Goal: Task Accomplishment & Management: Manage account settings

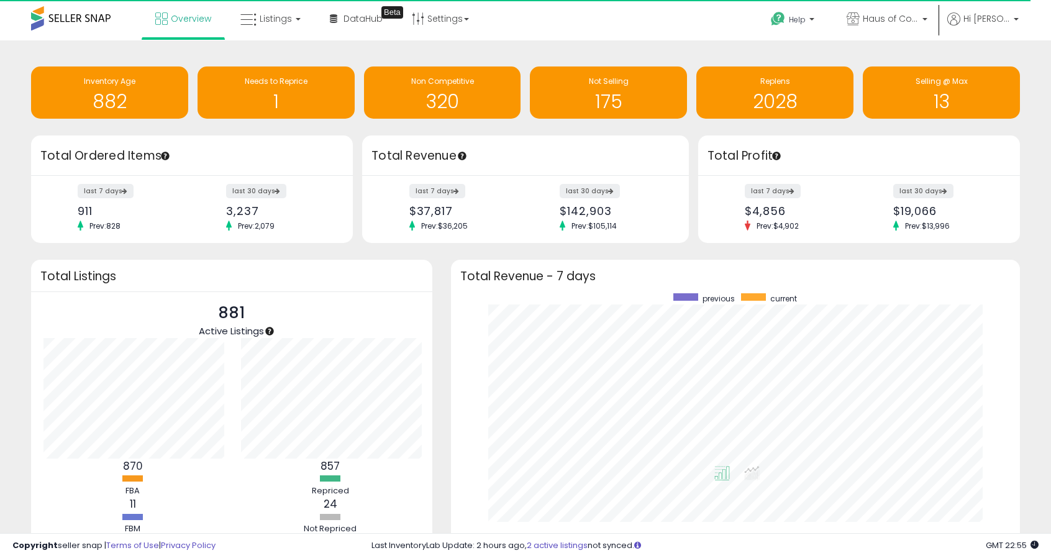
scroll to position [620825, 620516]
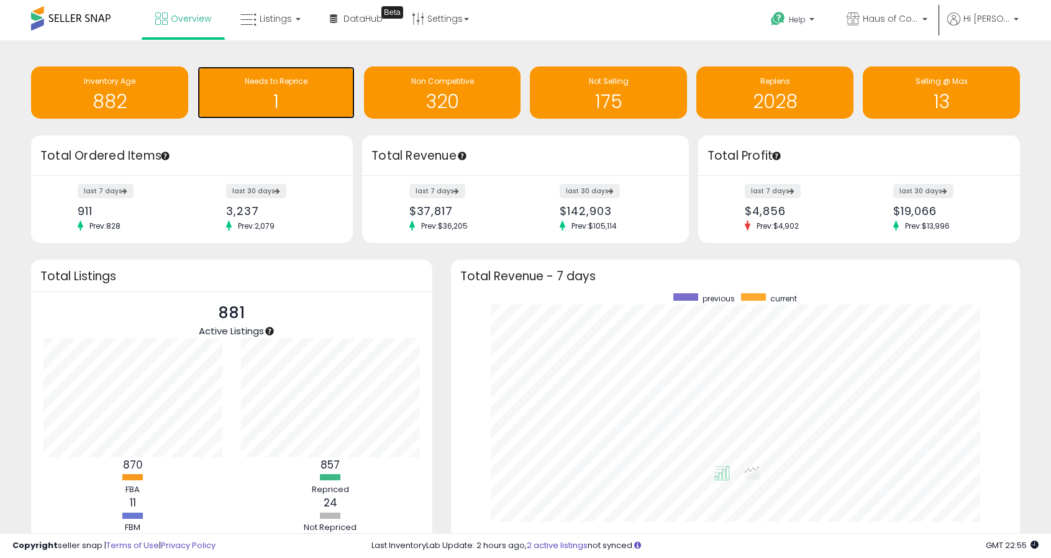
click at [260, 98] on h1 "1" at bounding box center [276, 101] width 145 height 20
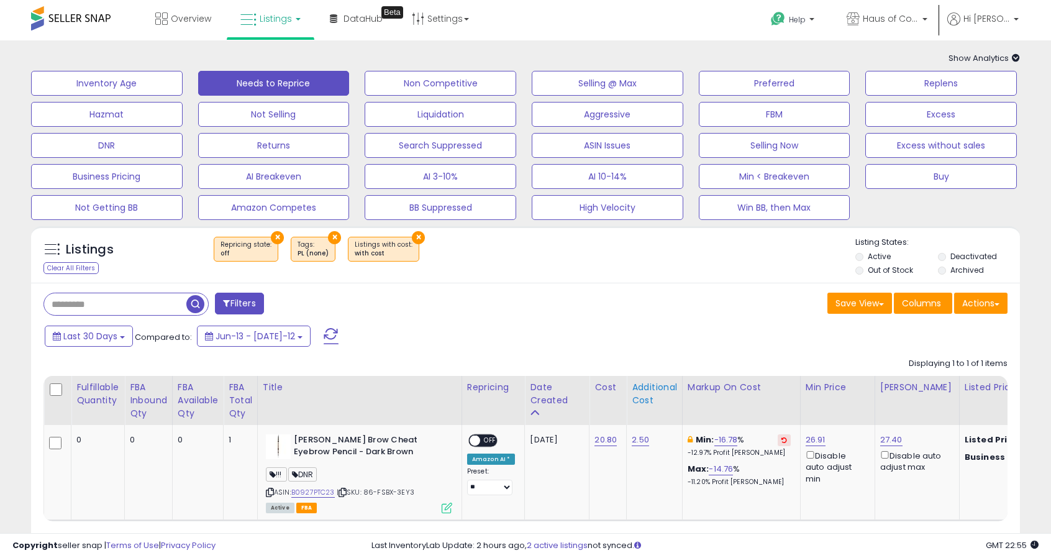
scroll to position [62, 0]
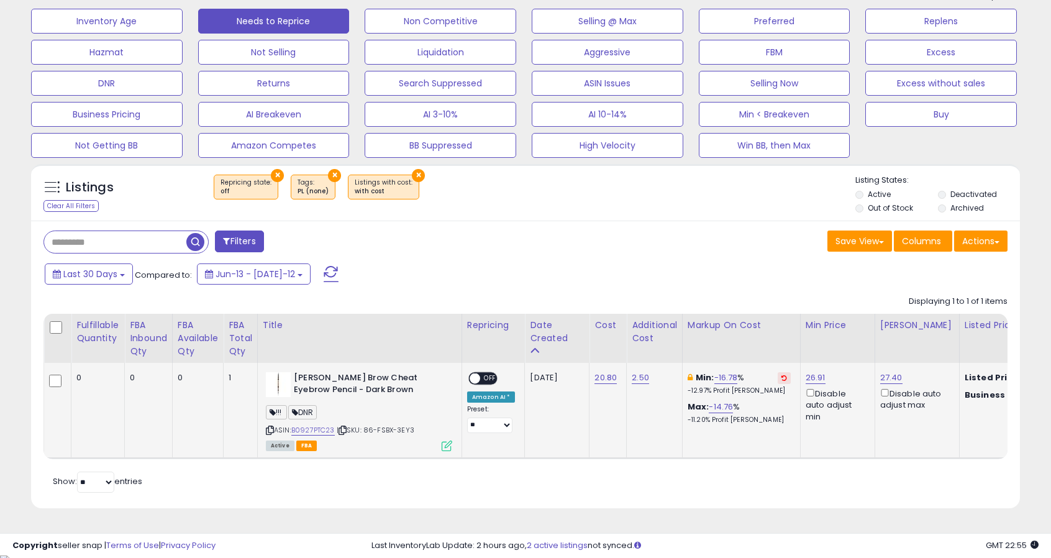
click at [484, 377] on span "OFF" at bounding box center [490, 378] width 20 height 11
click at [485, 377] on span at bounding box center [490, 378] width 11 height 11
click at [326, 427] on link "B0927PTC23" at bounding box center [312, 430] width 43 height 11
click at [183, 34] on button "Selling Now" at bounding box center [107, 21] width 152 height 25
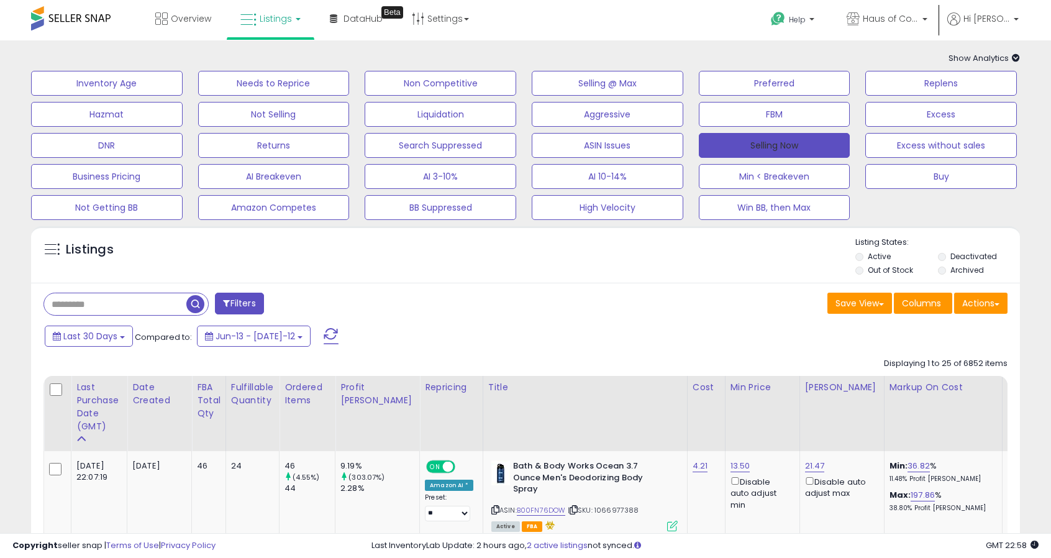
click at [794, 134] on button "Selling Now" at bounding box center [775, 145] width 152 height 25
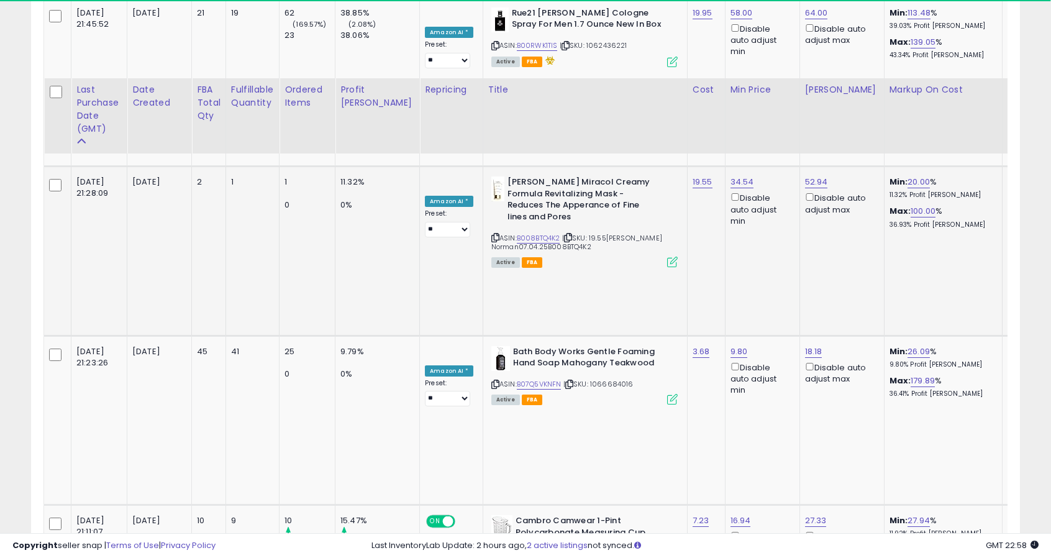
scroll to position [869, 0]
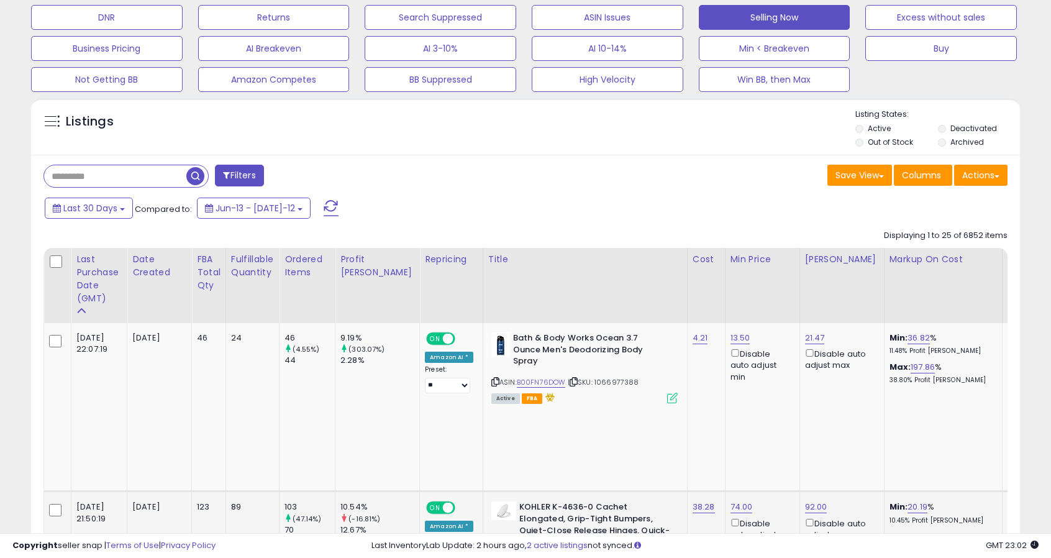
scroll to position [62, 0]
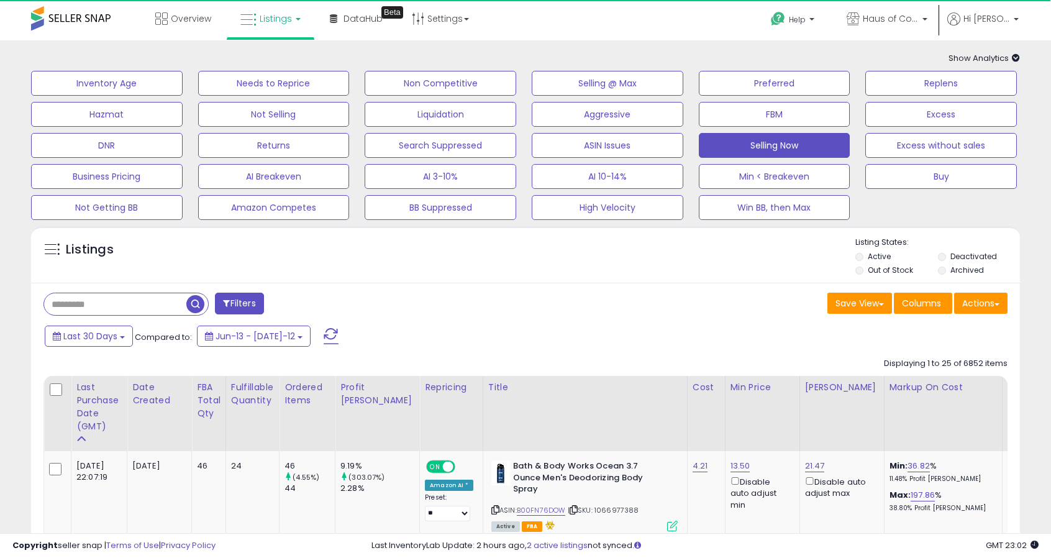
click at [961, 55] on span "Show Analytics" at bounding box center [983, 58] width 71 height 12
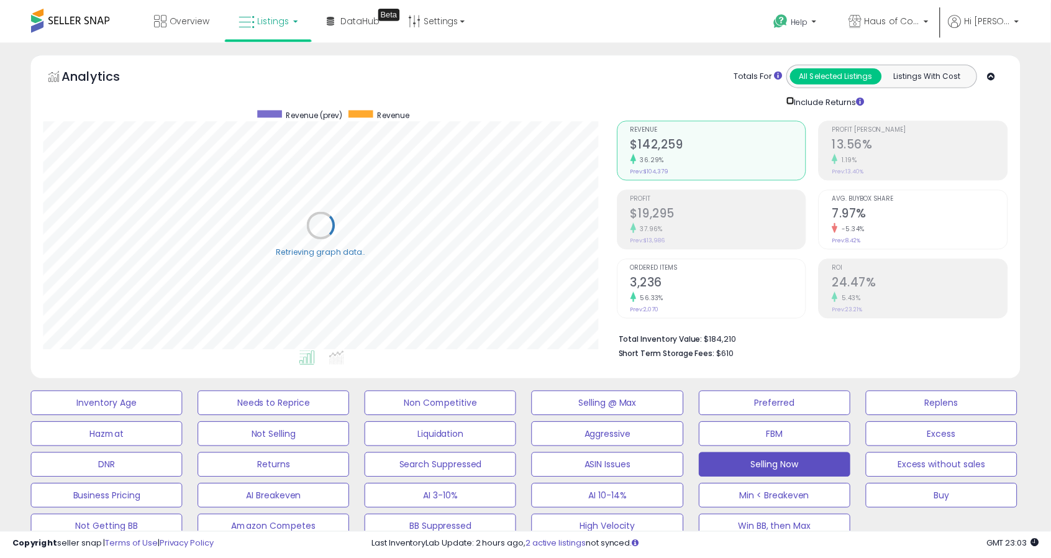
scroll to position [620805, 620487]
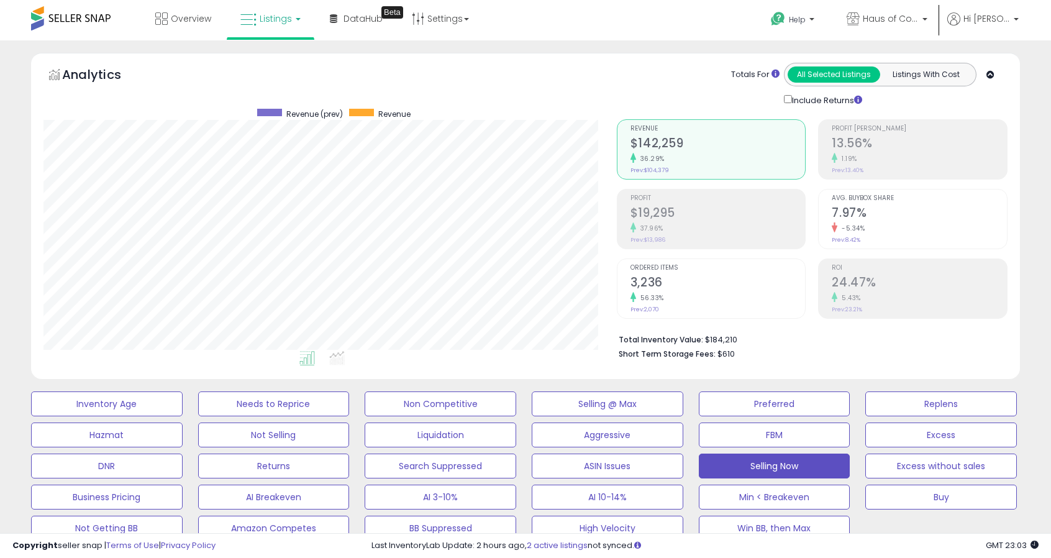
click at [987, 73] on icon at bounding box center [990, 75] width 8 height 8
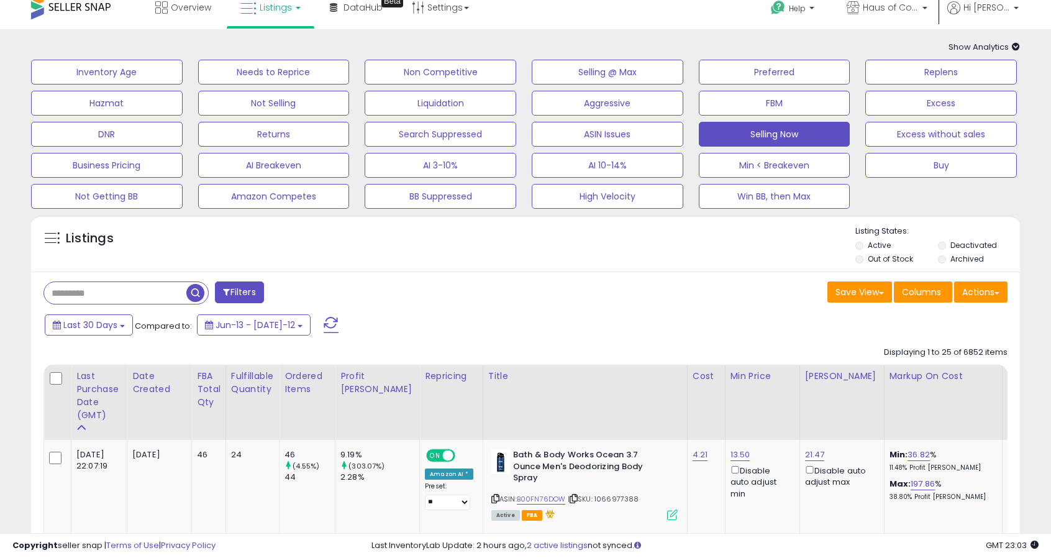
scroll to position [0, 0]
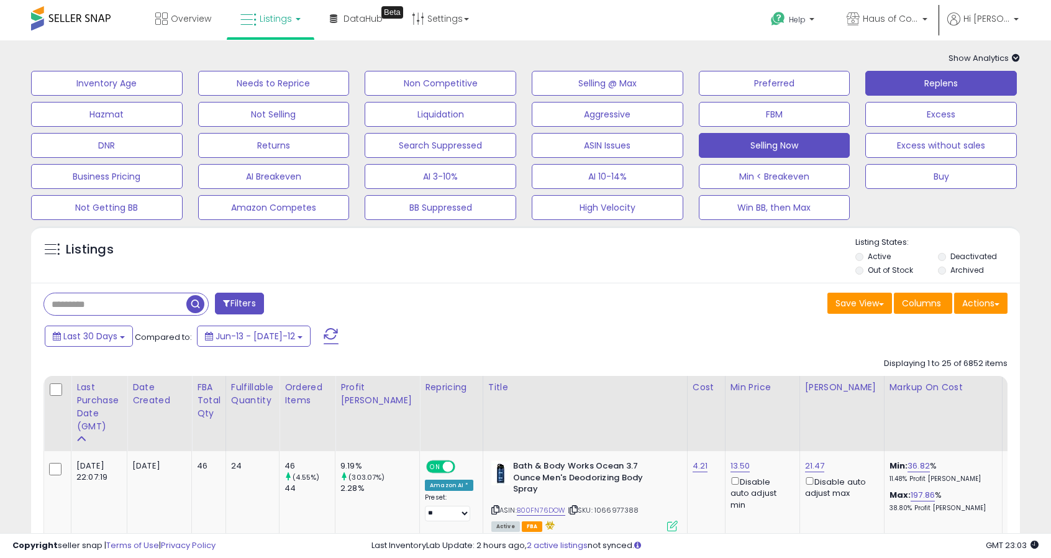
click at [183, 81] on button "Replens" at bounding box center [107, 83] width 152 height 25
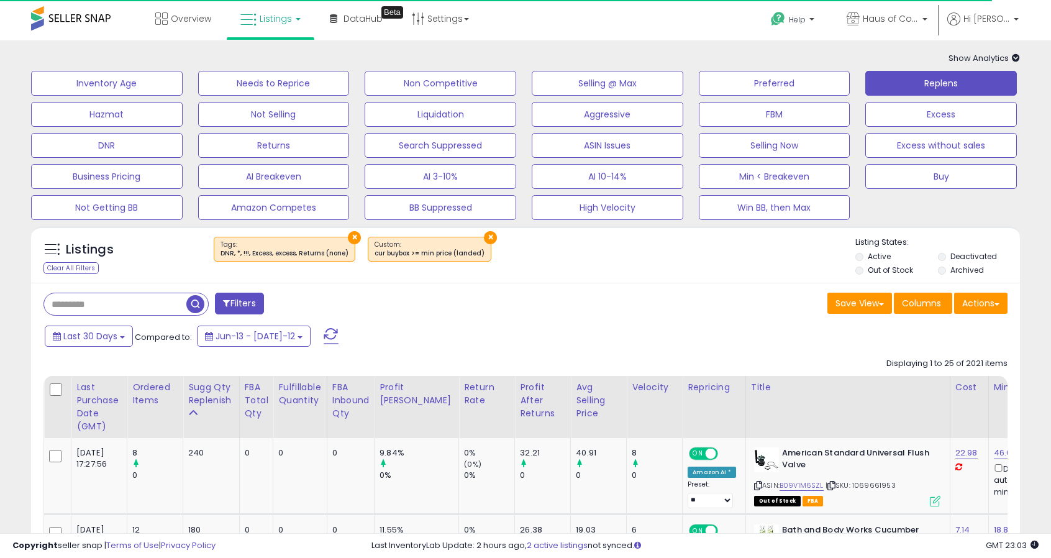
click at [1009, 61] on span "Show Analytics" at bounding box center [983, 58] width 71 height 12
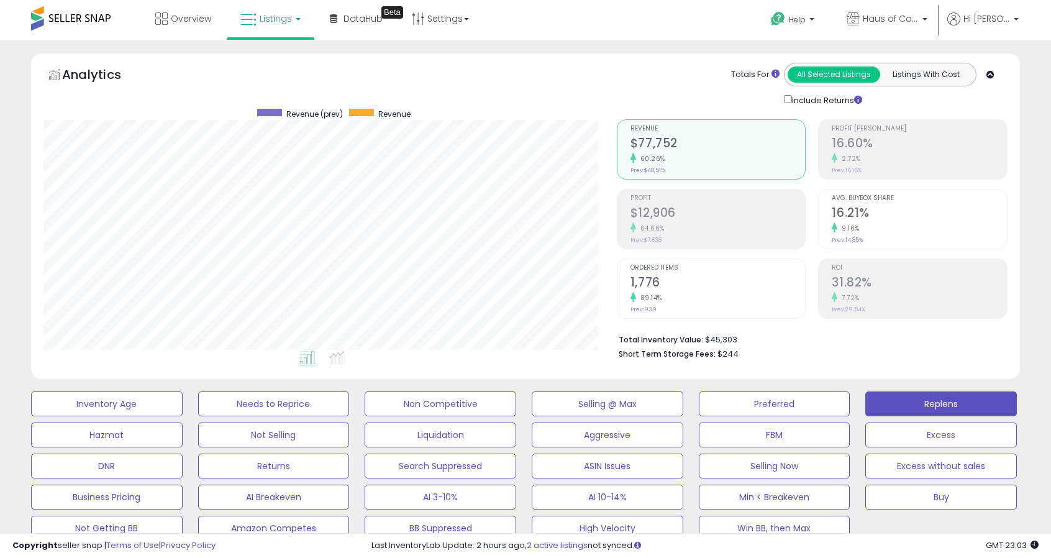
click at [990, 71] on icon at bounding box center [990, 75] width 8 height 8
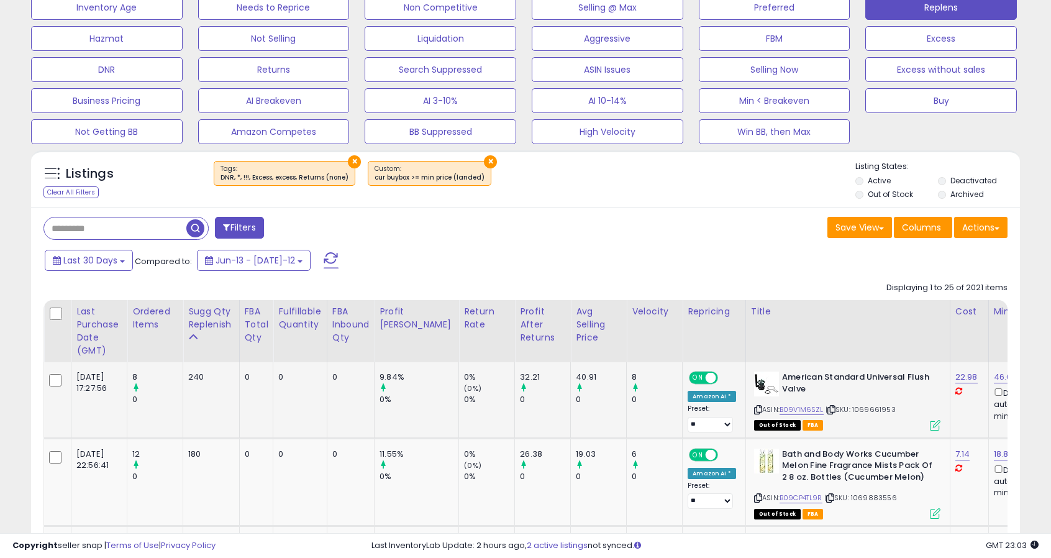
scroll to position [124, 0]
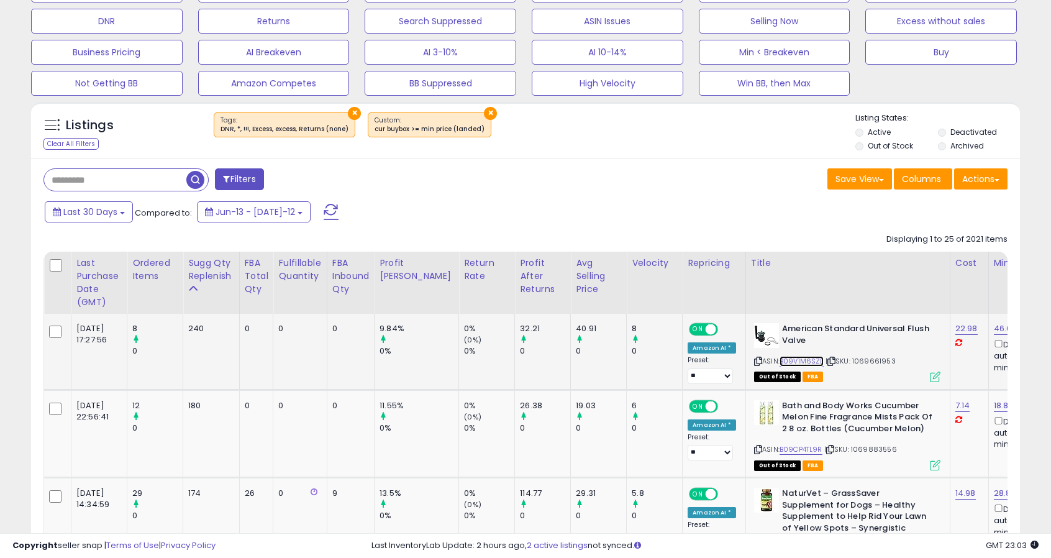
click at [779, 358] on link "B09V1M6SZL" at bounding box center [801, 361] width 44 height 11
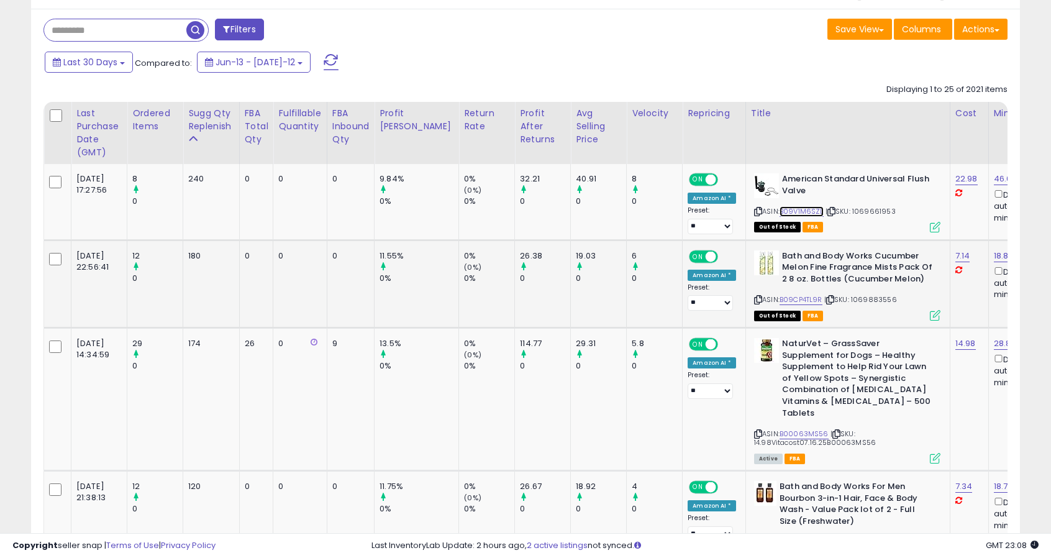
scroll to position [311, 0]
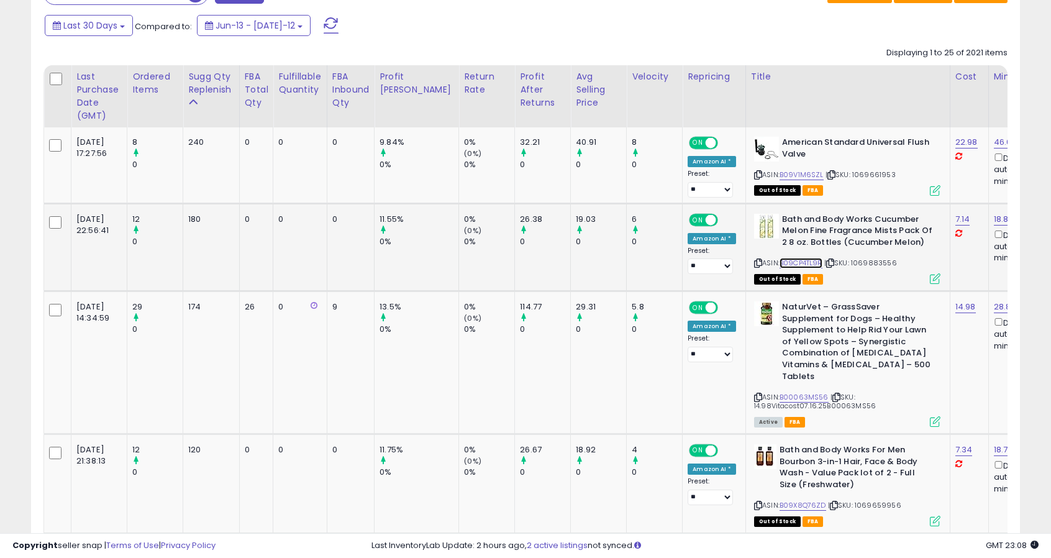
click at [788, 260] on link "B09CP4TL9R" at bounding box center [800, 263] width 43 height 11
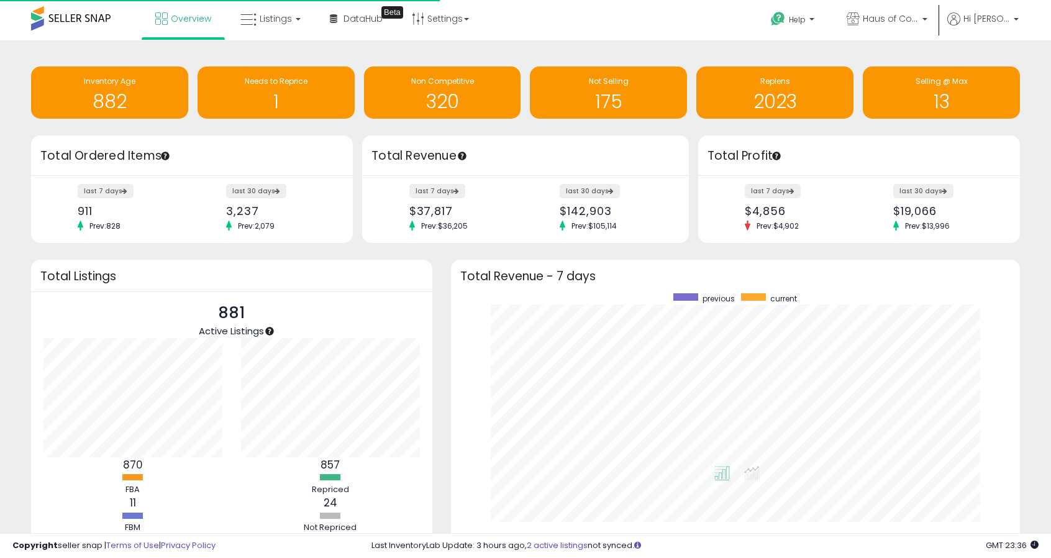
scroll to position [235, 544]
click at [273, 14] on span "Listings" at bounding box center [276, 18] width 32 height 12
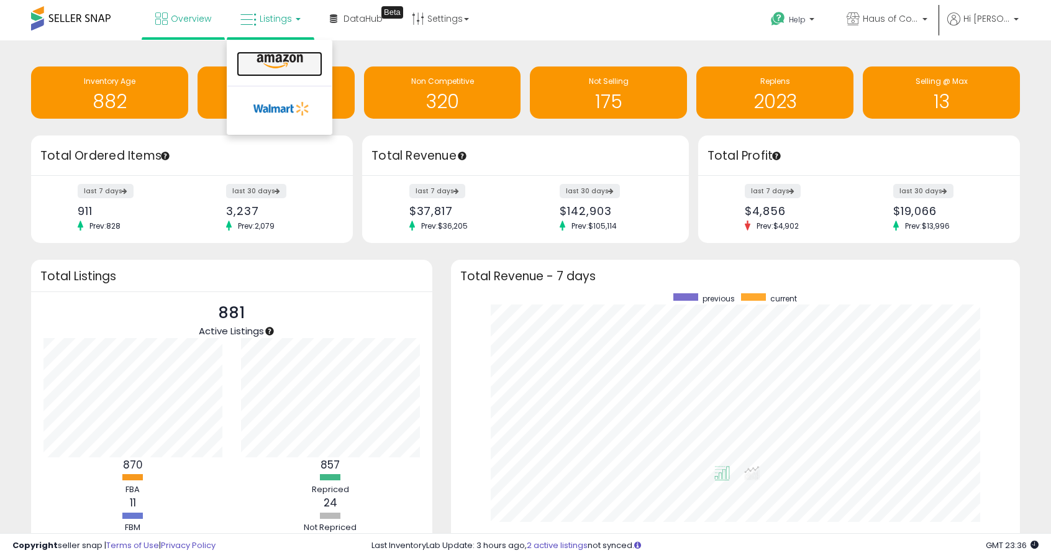
click at [266, 60] on icon at bounding box center [280, 61] width 54 height 16
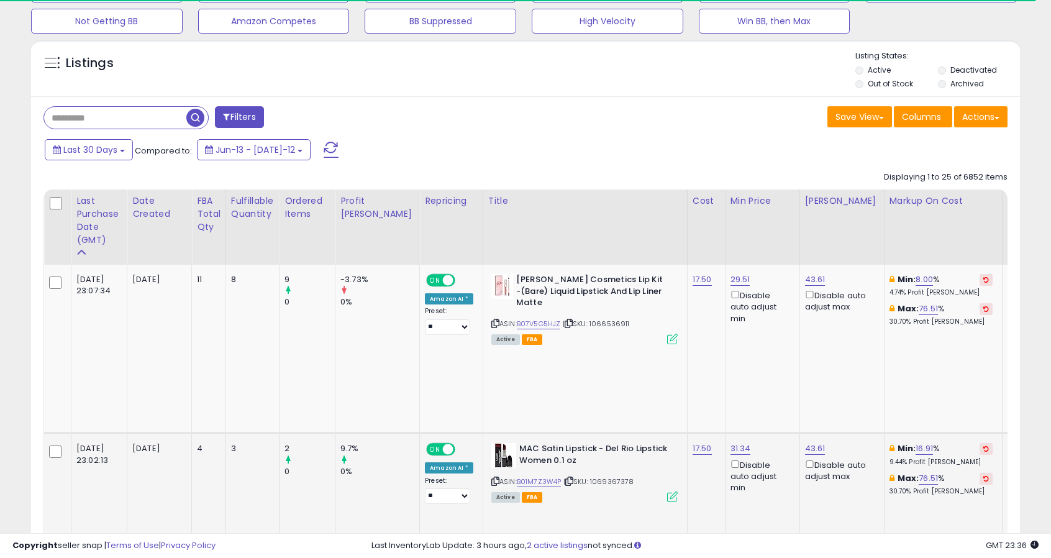
scroll to position [311, 0]
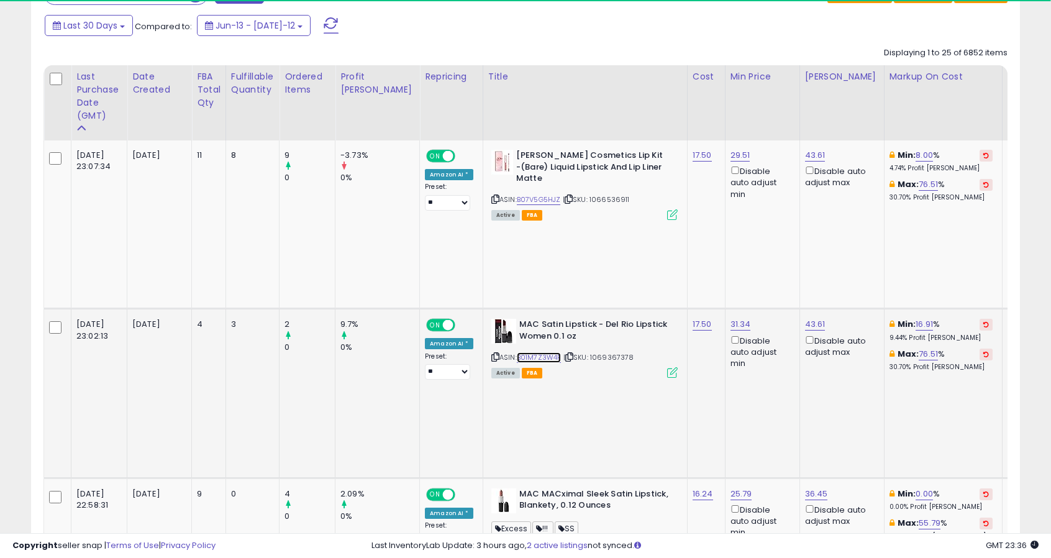
click at [517, 352] on link "B01M7Z3W4P" at bounding box center [539, 357] width 45 height 11
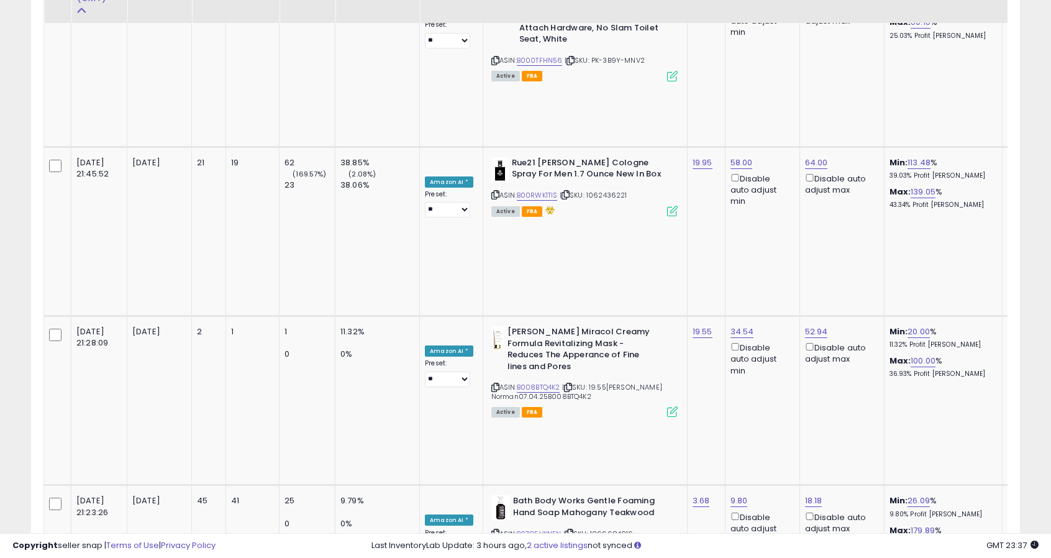
scroll to position [1242, 0]
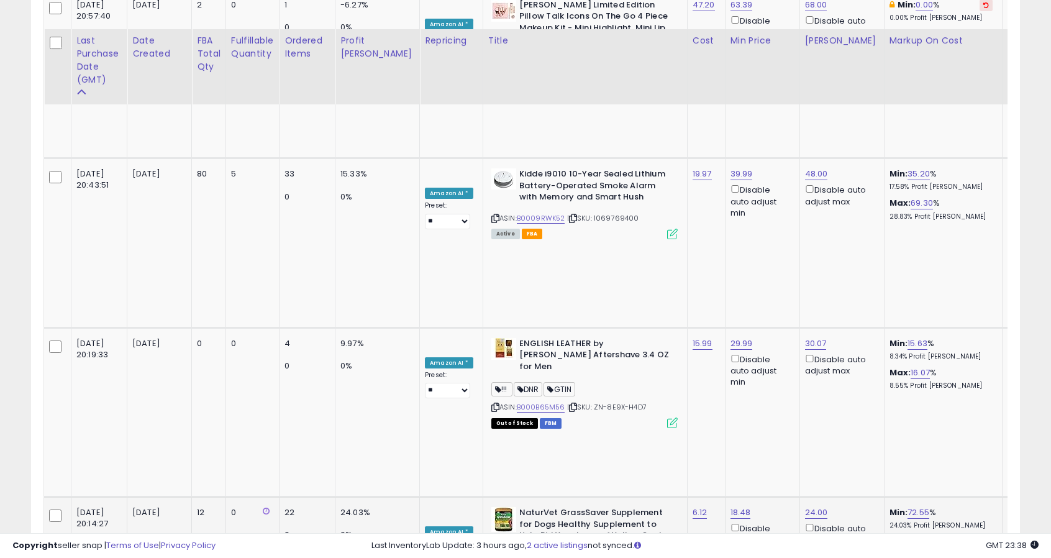
scroll to position [2351, 0]
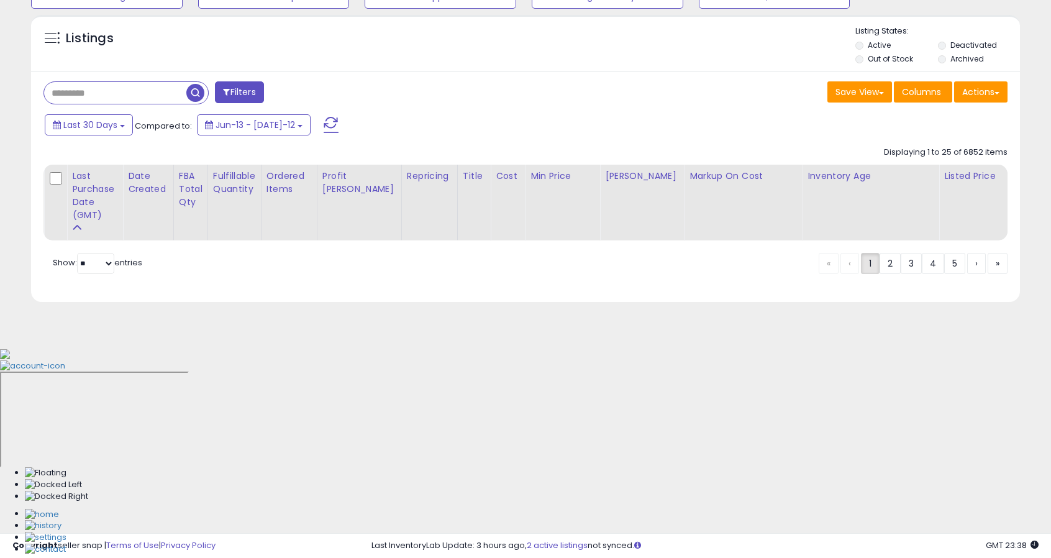
scroll to position [11, 0]
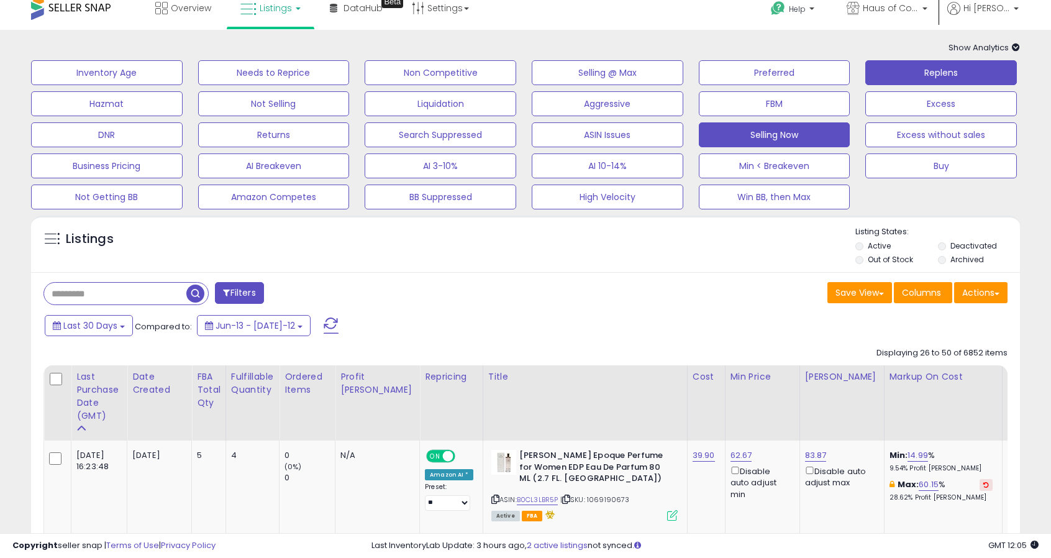
click at [183, 66] on button "Replens" at bounding box center [107, 72] width 152 height 25
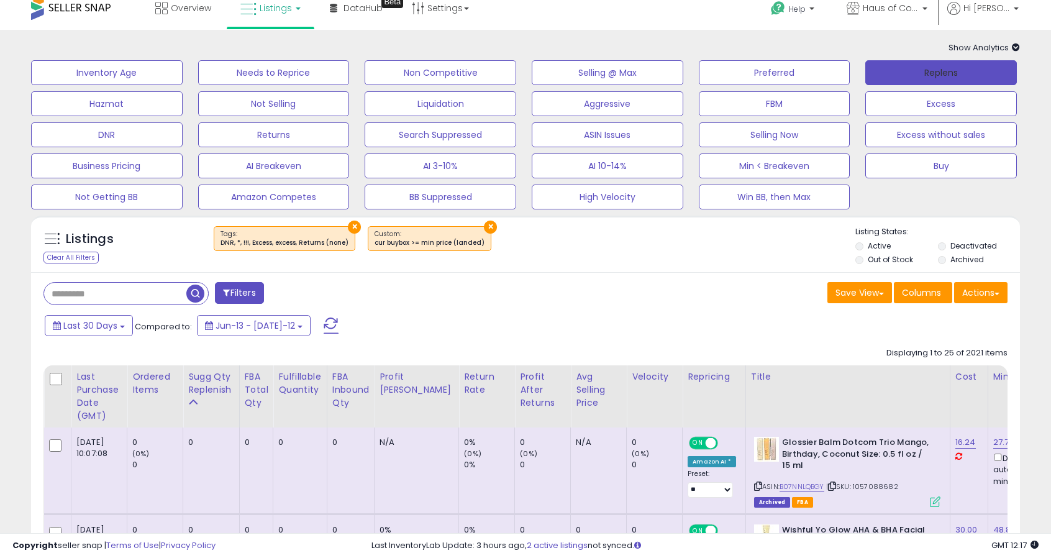
click at [945, 79] on button "Replens" at bounding box center [941, 72] width 152 height 25
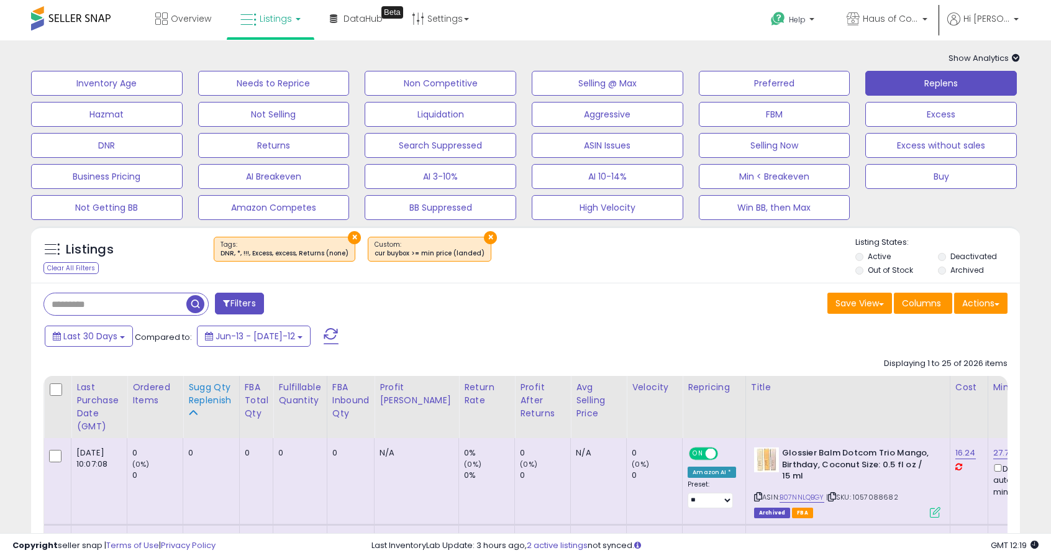
click at [206, 387] on div "Sugg Qty Replenish" at bounding box center [211, 394] width 46 height 26
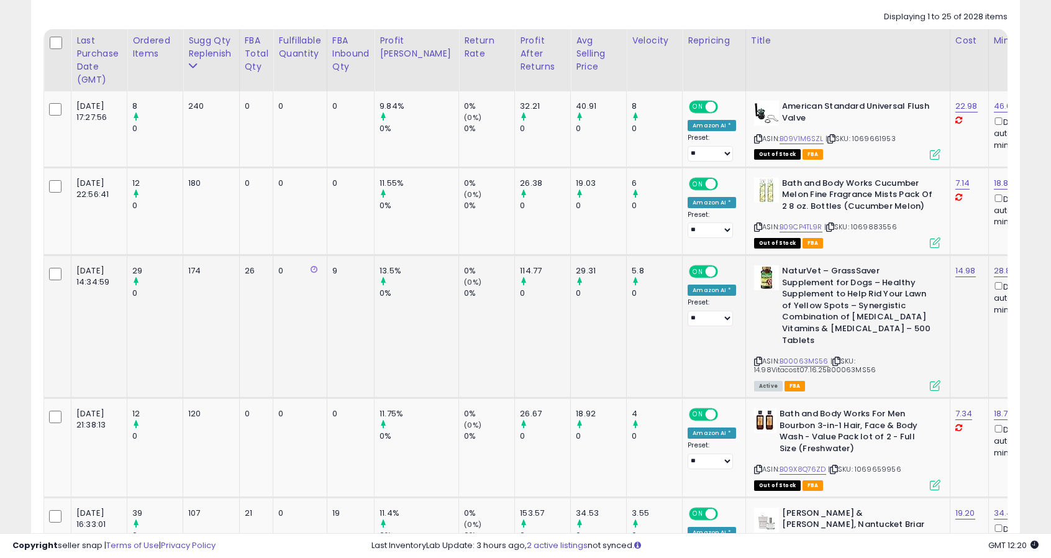
scroll to position [373, 0]
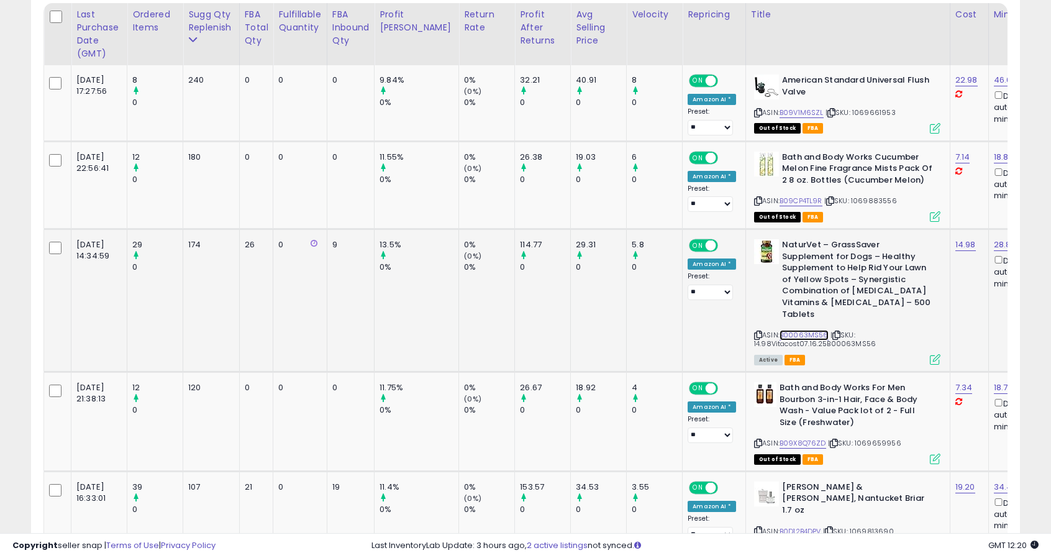
click at [785, 330] on link "B00063MS56" at bounding box center [803, 335] width 49 height 11
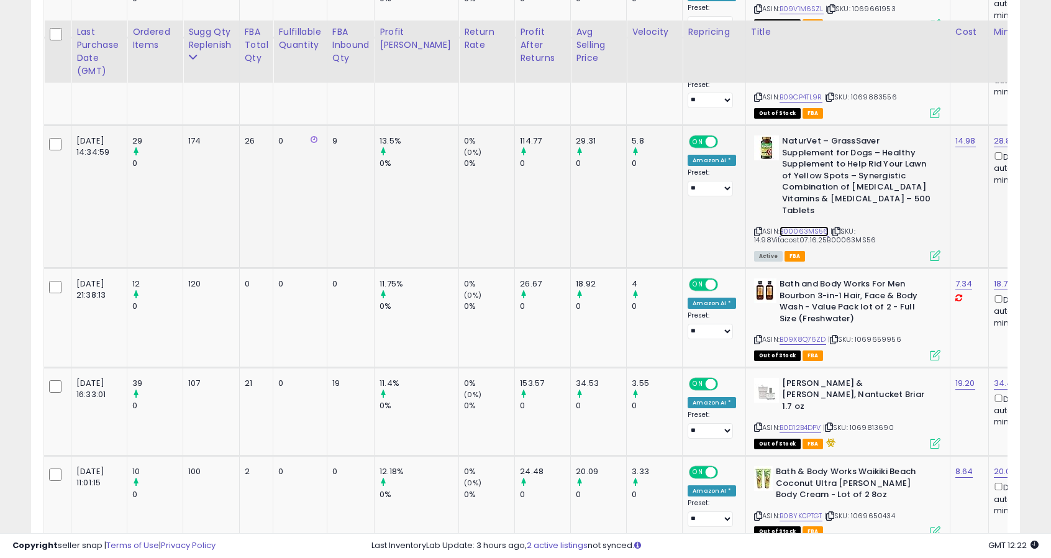
scroll to position [497, 0]
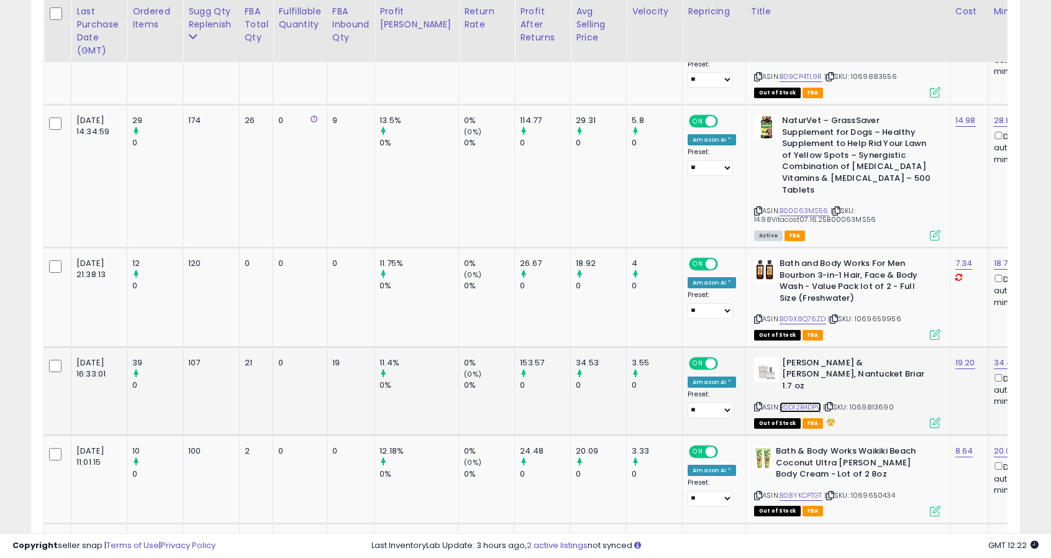
click at [779, 402] on link "B0D12B4DPV" at bounding box center [800, 407] width 42 height 11
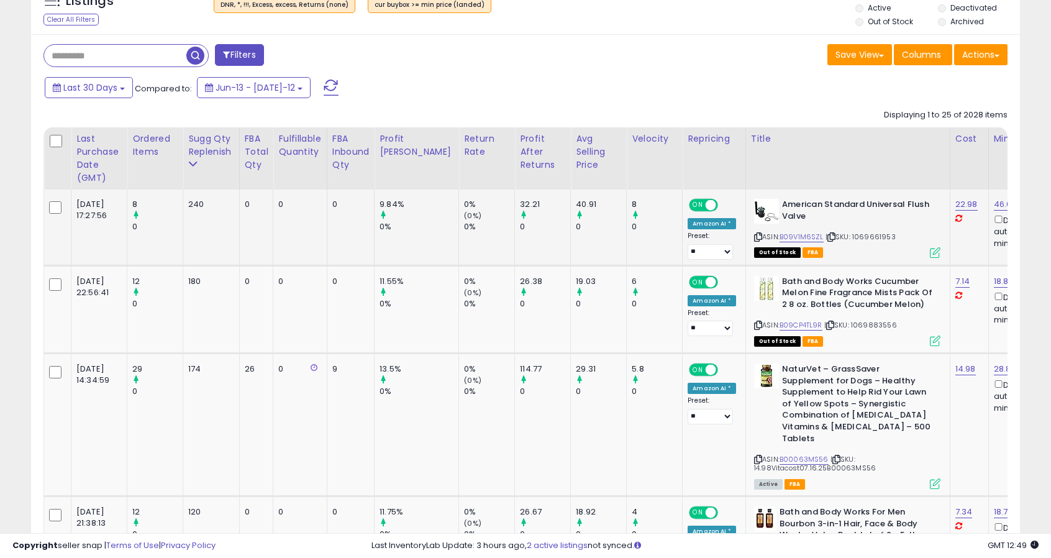
click at [930, 255] on icon at bounding box center [935, 252] width 11 height 11
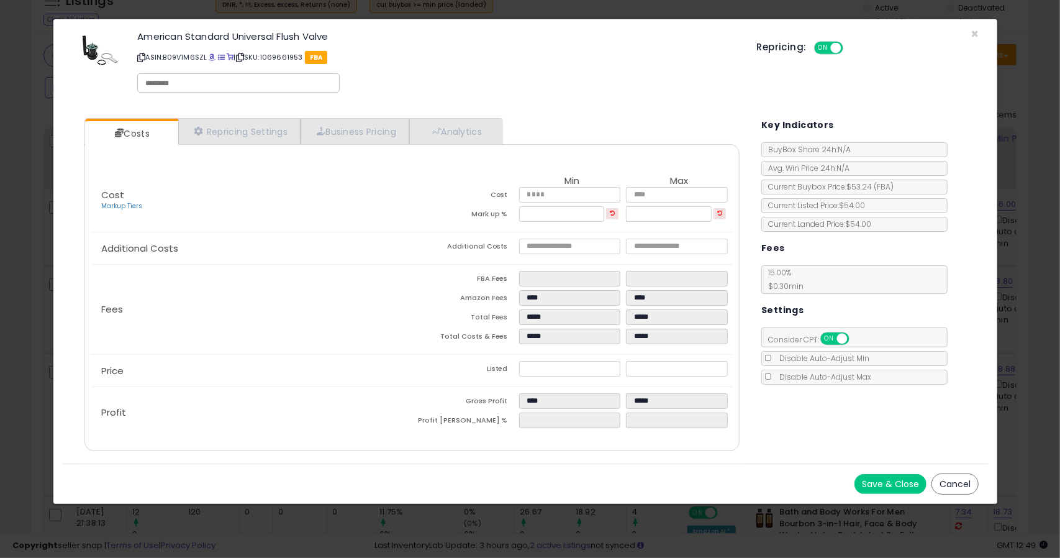
click at [958, 485] on button "Cancel" at bounding box center [955, 483] width 47 height 21
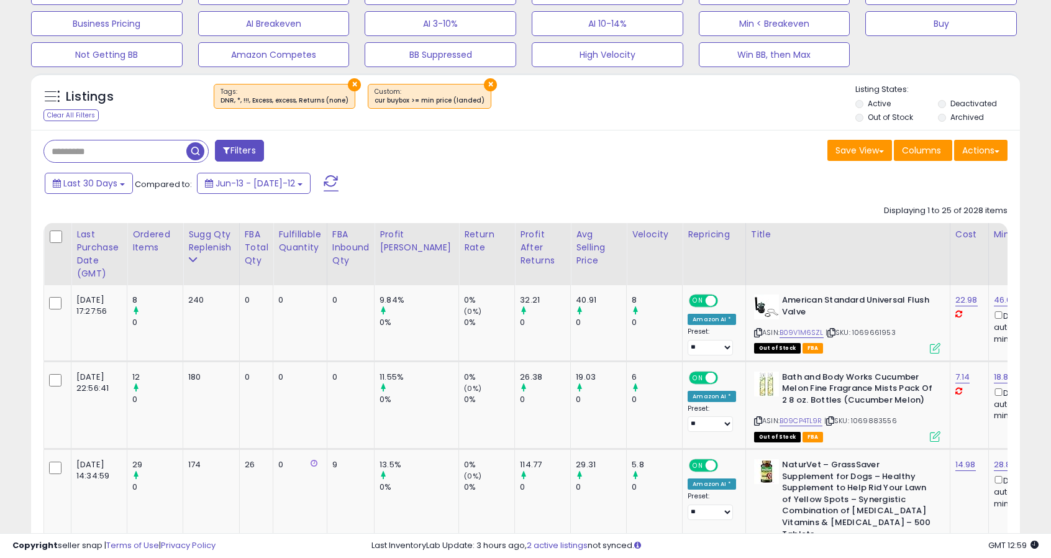
scroll to position [62, 0]
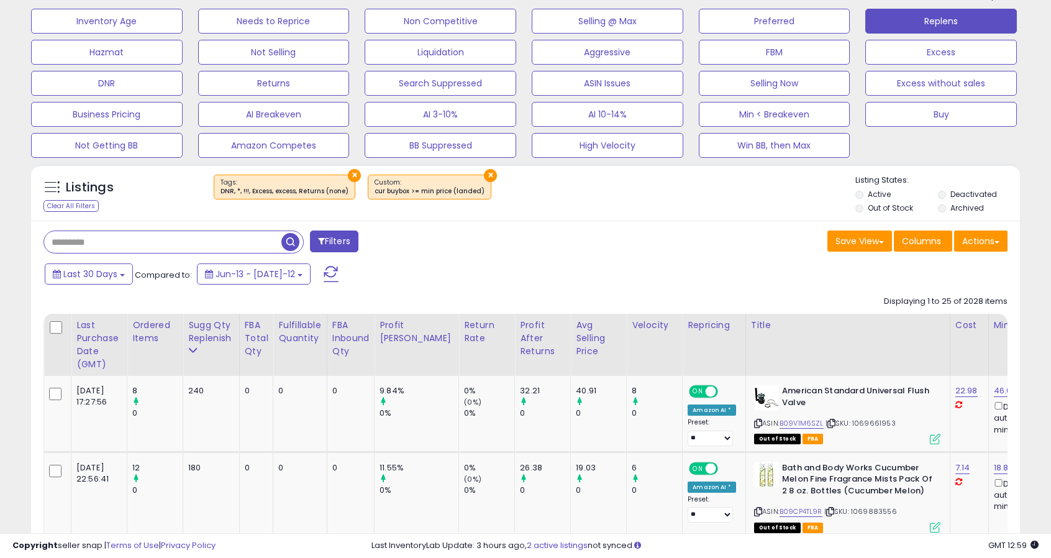
click at [135, 232] on input "text" at bounding box center [162, 242] width 237 height 22
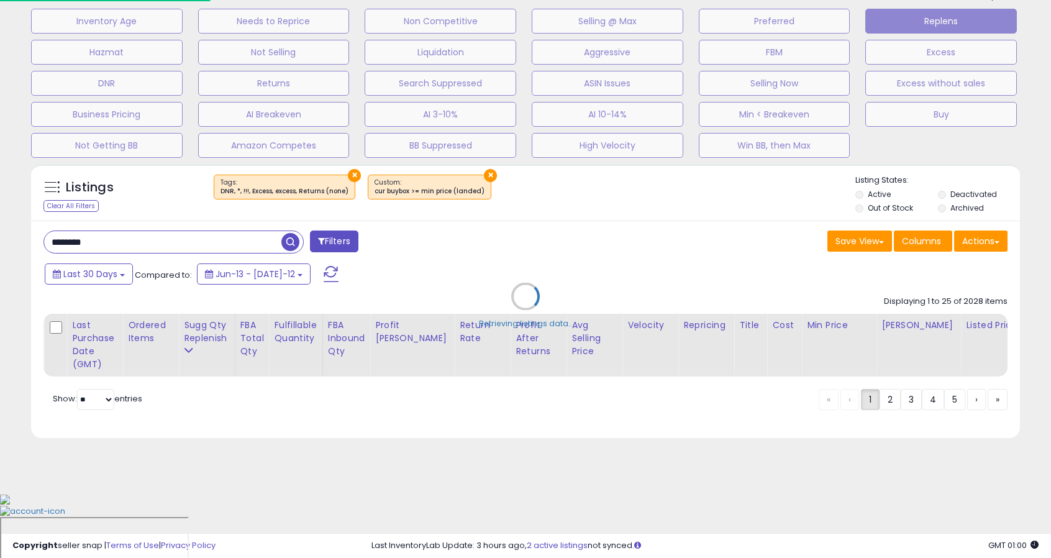
scroll to position [0, 0]
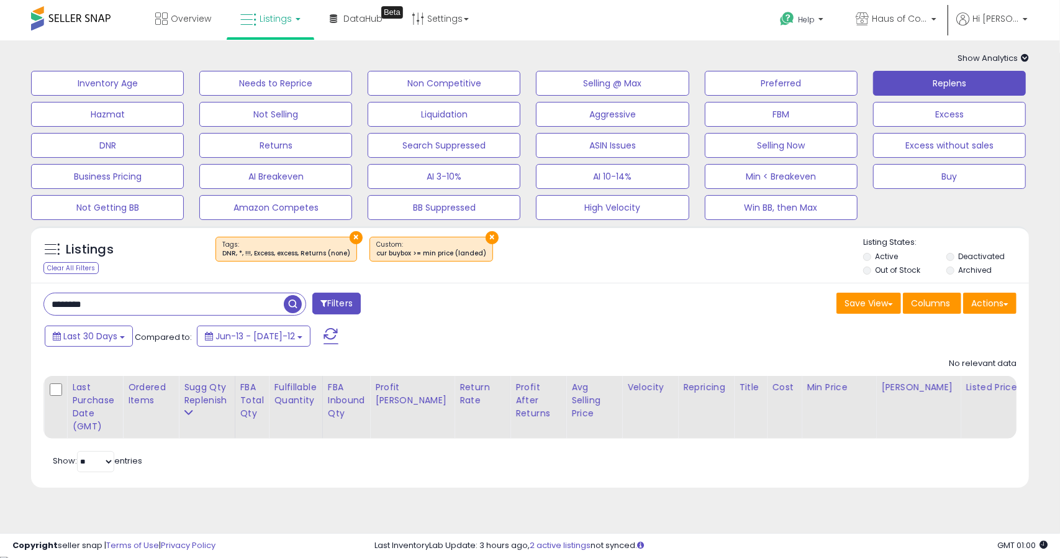
click at [73, 309] on input "********" at bounding box center [164, 304] width 240 height 22
type input "***"
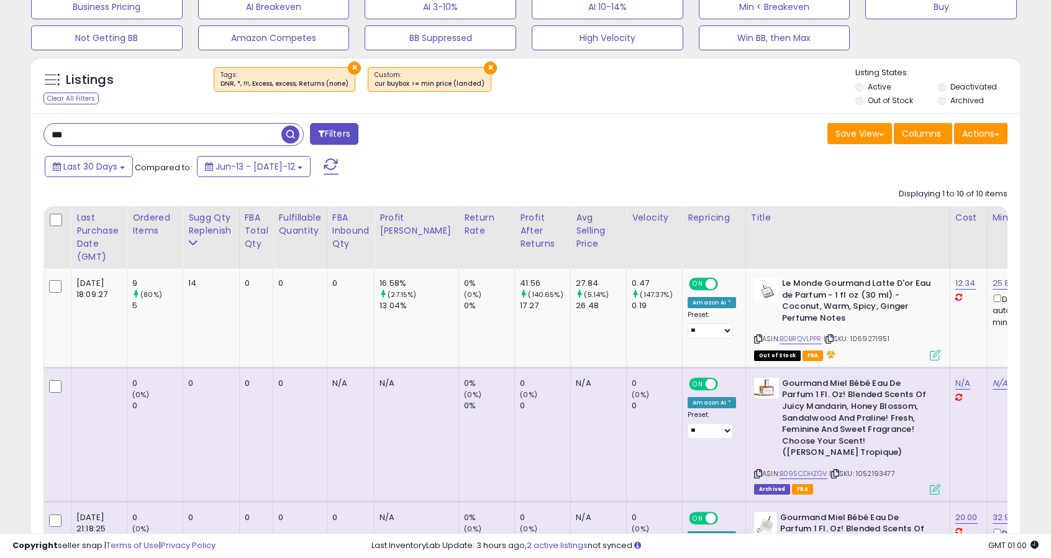
scroll to position [45, 0]
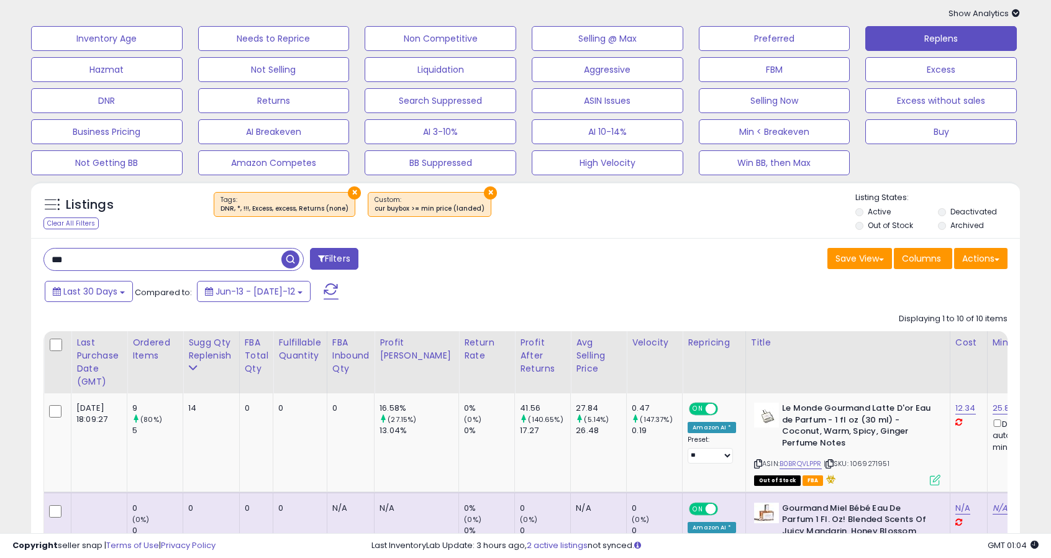
click at [484, 193] on button "×" at bounding box center [490, 192] width 13 height 13
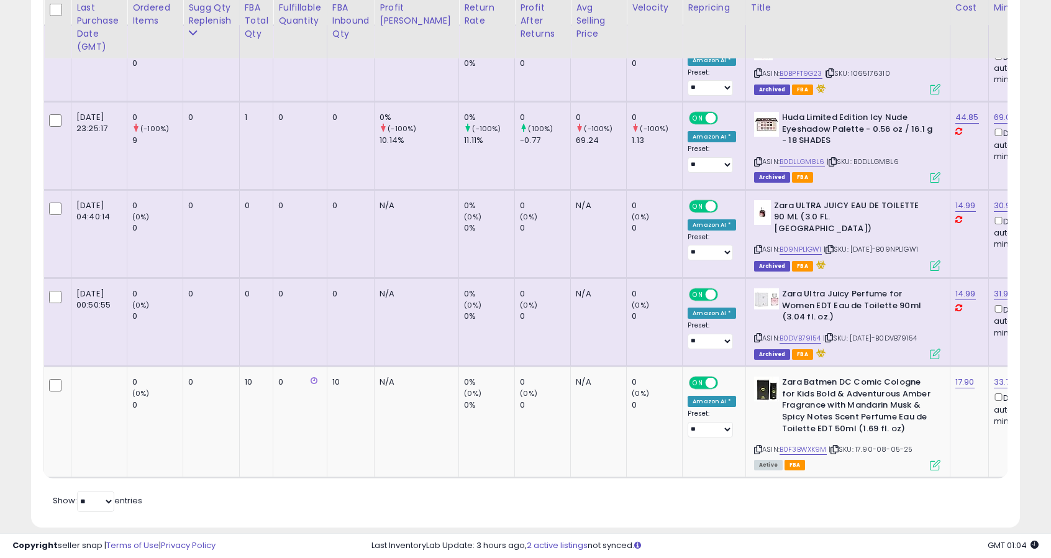
scroll to position [1700, 0]
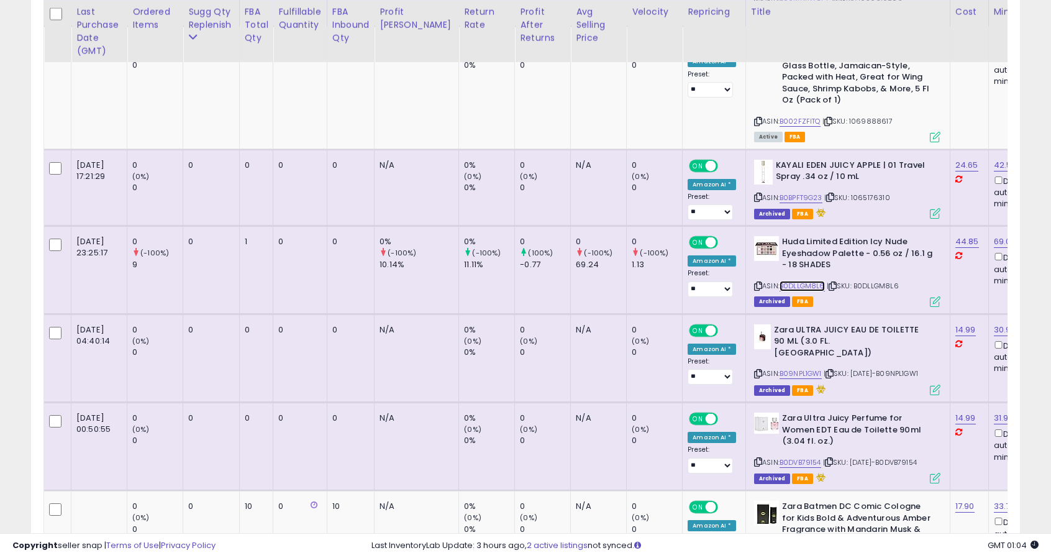
click at [783, 281] on link "B0DLLGM8L6" at bounding box center [801, 286] width 45 height 11
